Goal: Navigation & Orientation: Understand site structure

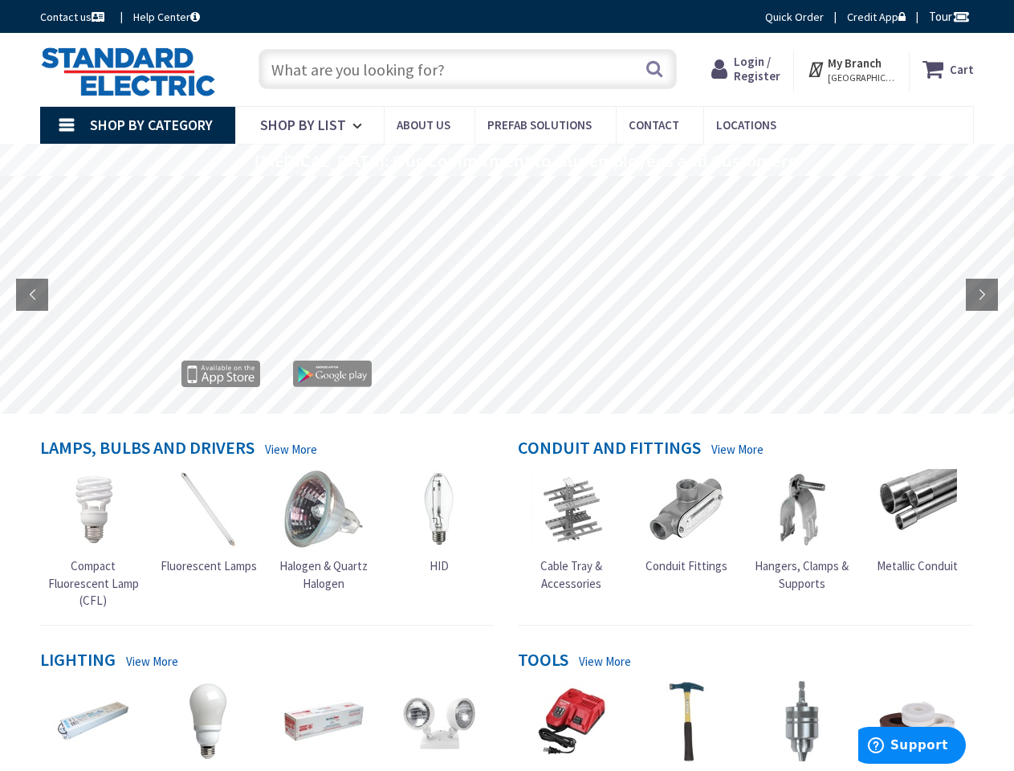
click at [507, 386] on rs-layer at bounding box center [508, 296] width 1014 height 238
click at [947, 16] on span "Tour" at bounding box center [949, 16] width 41 height 15
click at [961, 16] on div at bounding box center [507, 385] width 1014 height 771
click at [852, 69] on strong "My Branch" at bounding box center [855, 62] width 54 height 15
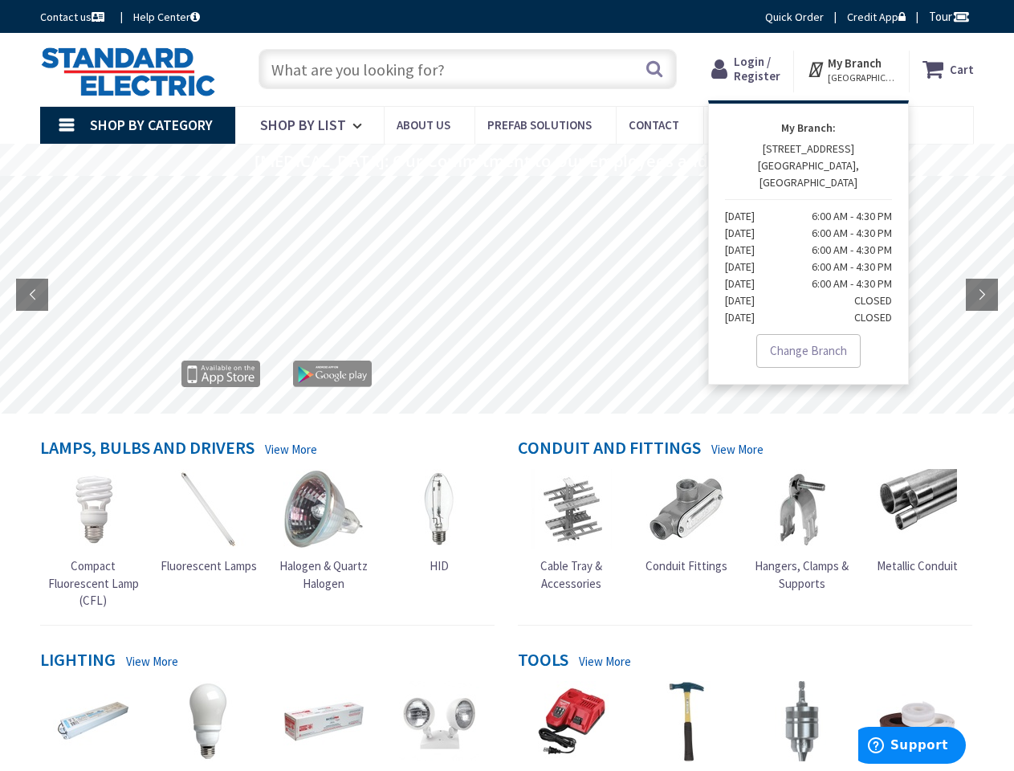
click at [137, 125] on span "Shop By Category" at bounding box center [151, 125] width 123 height 18
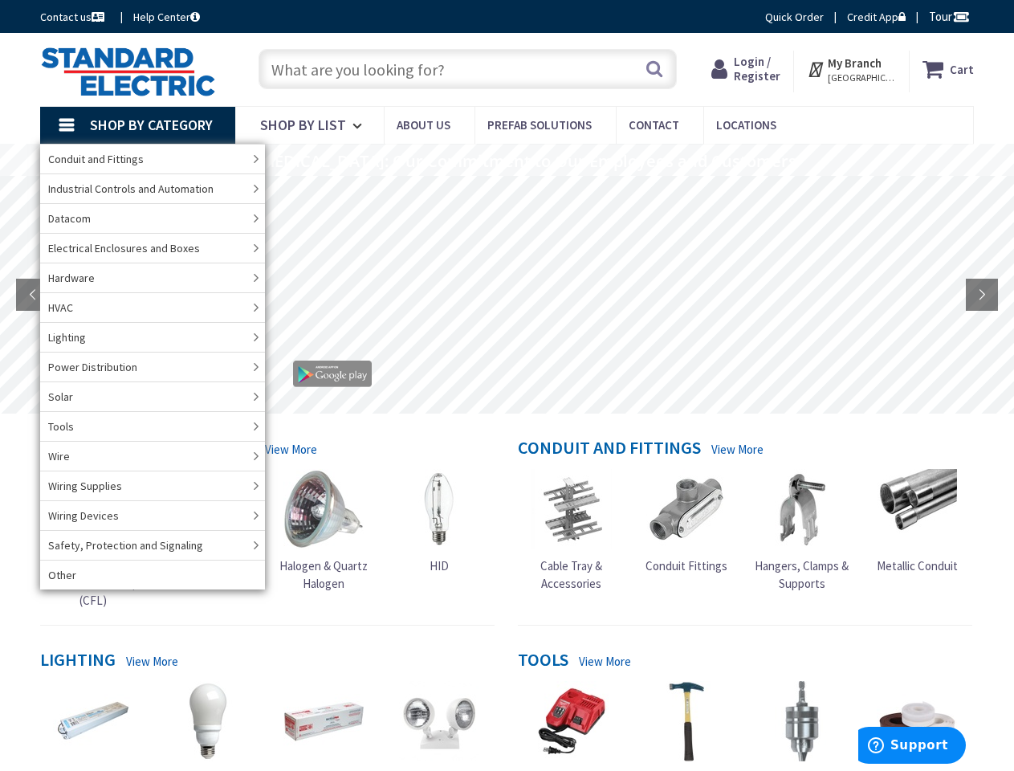
click at [507, 160] on rs-layer "[MEDICAL_DATA]: Our Commitment to Our Employees and Customers" at bounding box center [526, 162] width 542 height 18
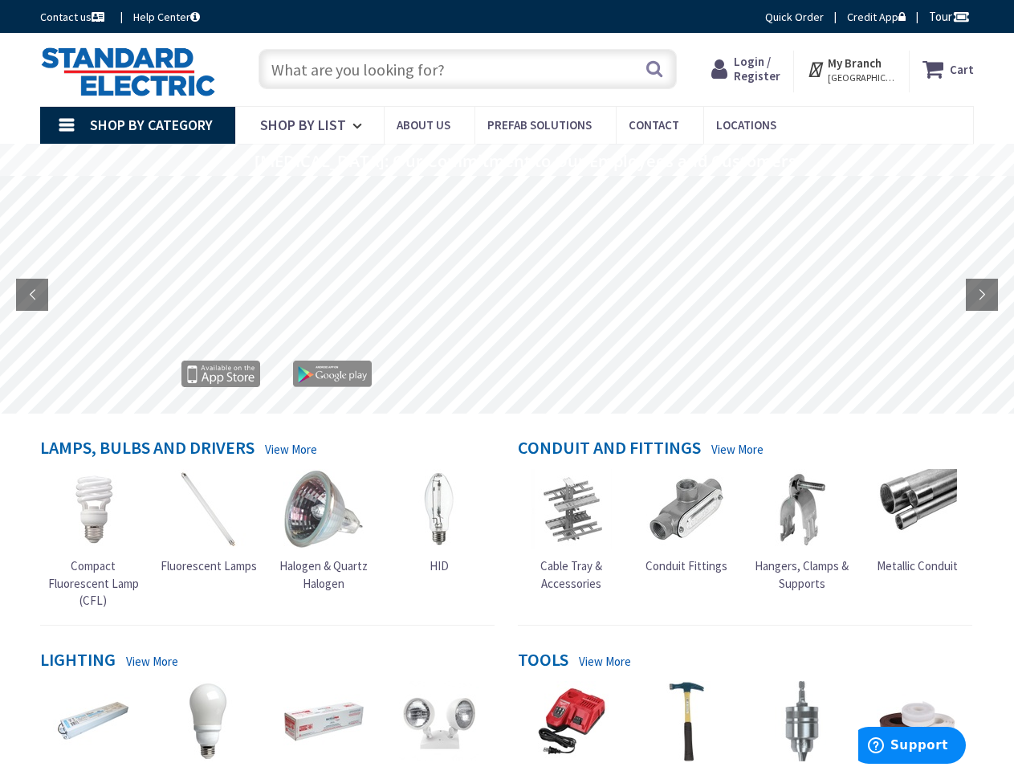
click at [506, 161] on rs-layer "[MEDICAL_DATA]: Our Commitment to Our Employees and Customers" at bounding box center [526, 162] width 542 height 18
click at [507, 295] on rs-layer at bounding box center [508, 296] width 1014 height 238
click at [32, 295] on rs-arrow at bounding box center [32, 295] width 32 height 32
click at [982, 295] on rs-arrow at bounding box center [982, 295] width 32 height 32
